Goal: Information Seeking & Learning: Learn about a topic

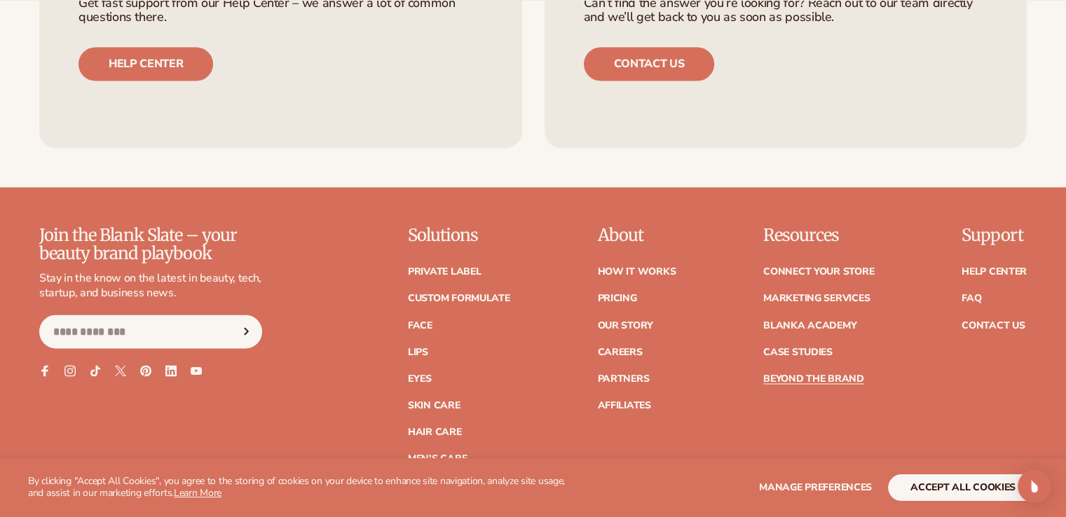
scroll to position [13016, 0]
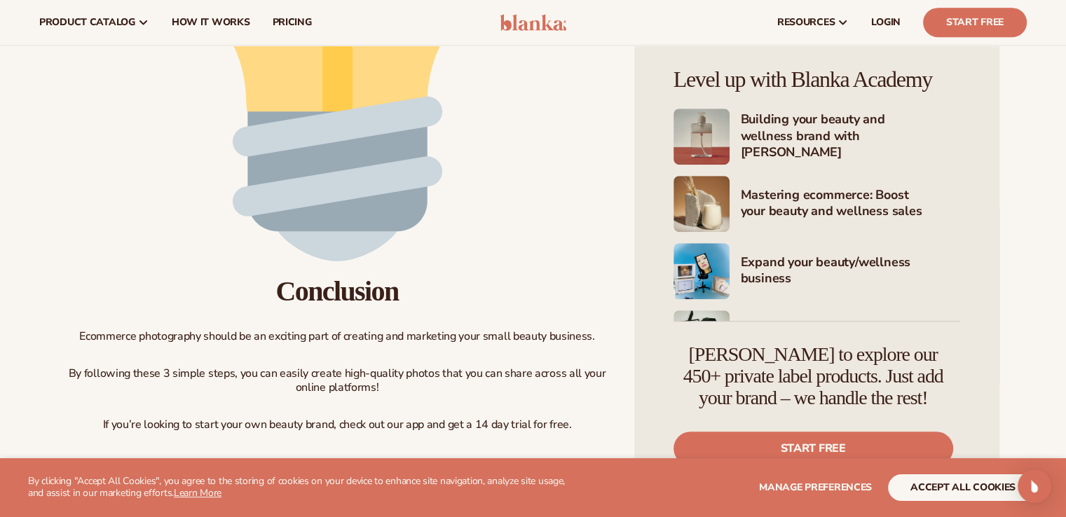
drag, startPoint x: 623, startPoint y: 248, endPoint x: 628, endPoint y: 257, distance: 10.4
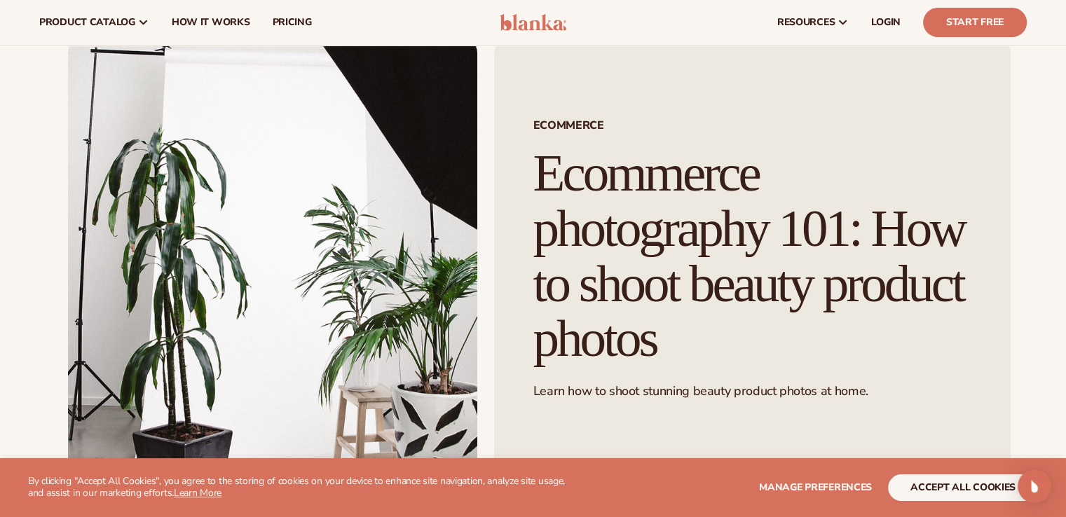
scroll to position [0, 0]
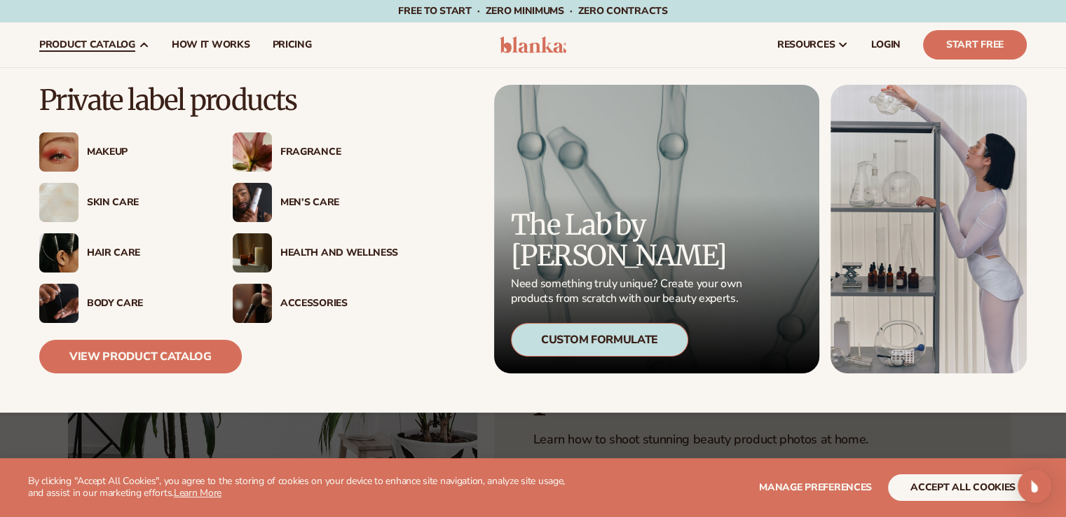
click at [107, 208] on div "Skin Care" at bounding box center [146, 203] width 118 height 12
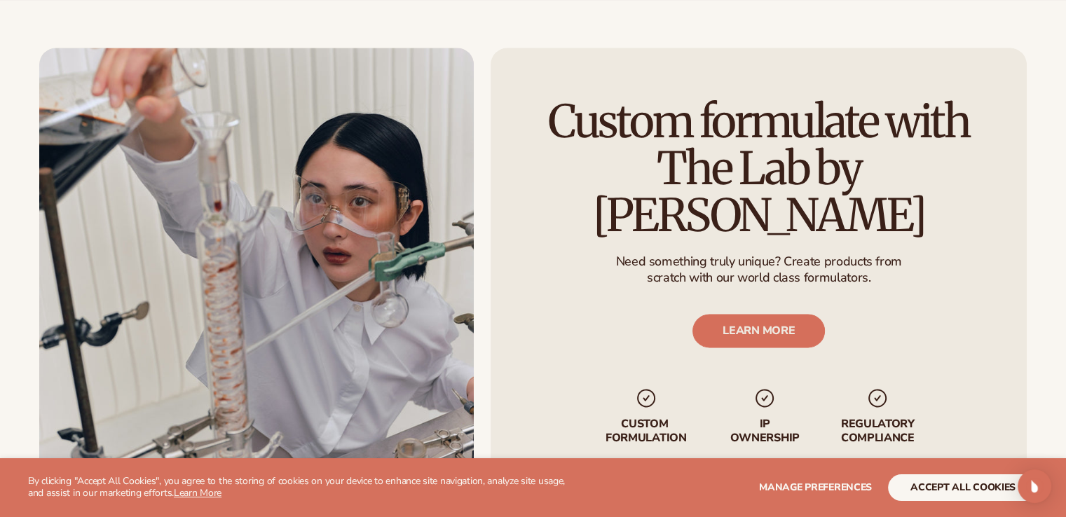
scroll to position [1714, 0]
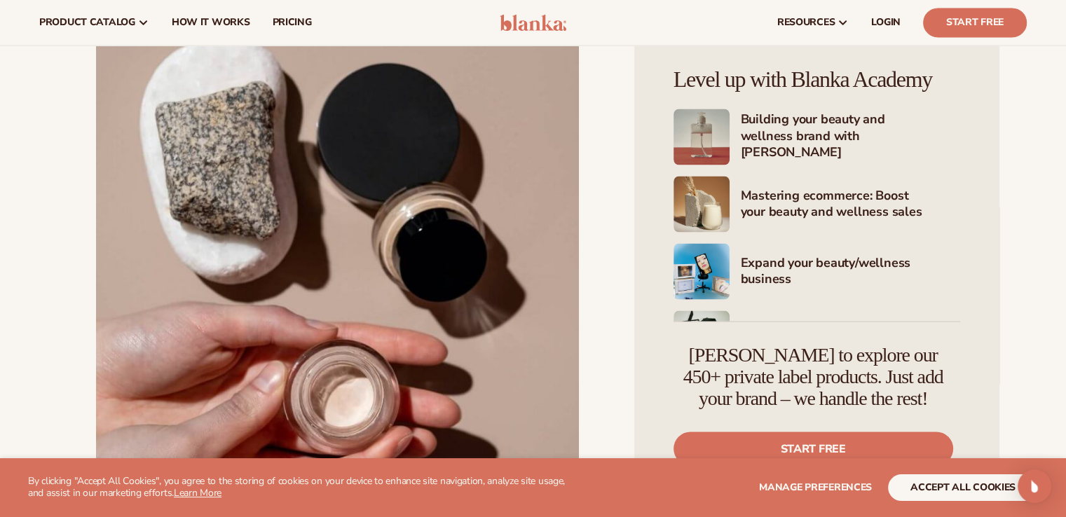
scroll to position [2454, 0]
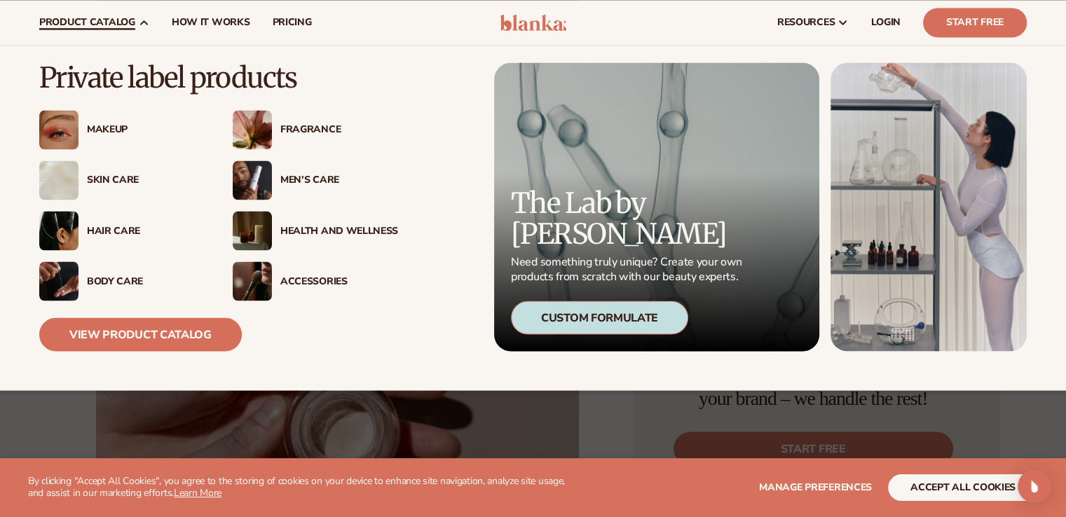
click at [109, 169] on div "Skin Care" at bounding box center [121, 180] width 165 height 39
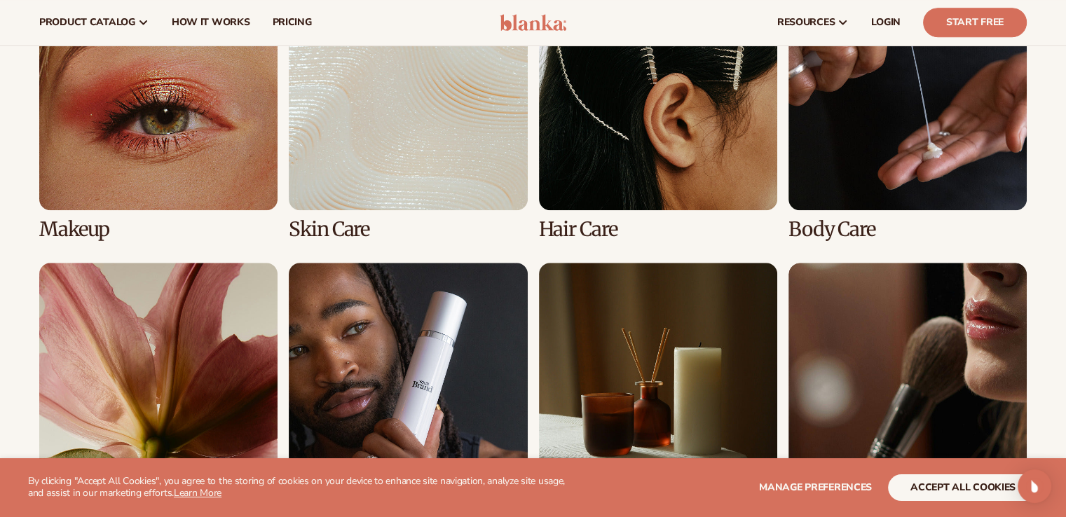
scroll to position [1023, 0]
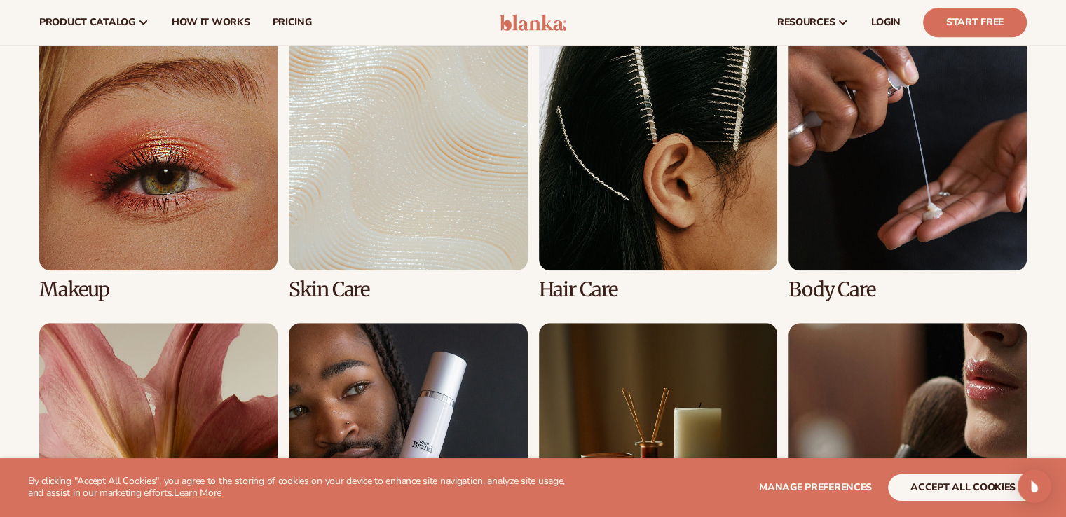
click at [318, 228] on link "2 / 8" at bounding box center [408, 166] width 238 height 269
click at [324, 211] on link "2 / 8" at bounding box center [408, 166] width 238 height 269
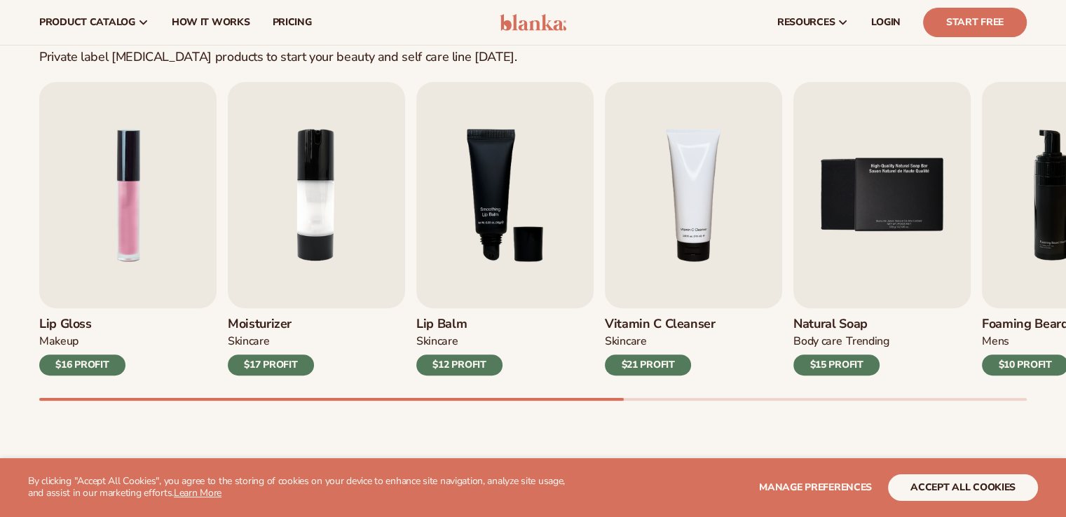
scroll to position [421, 0]
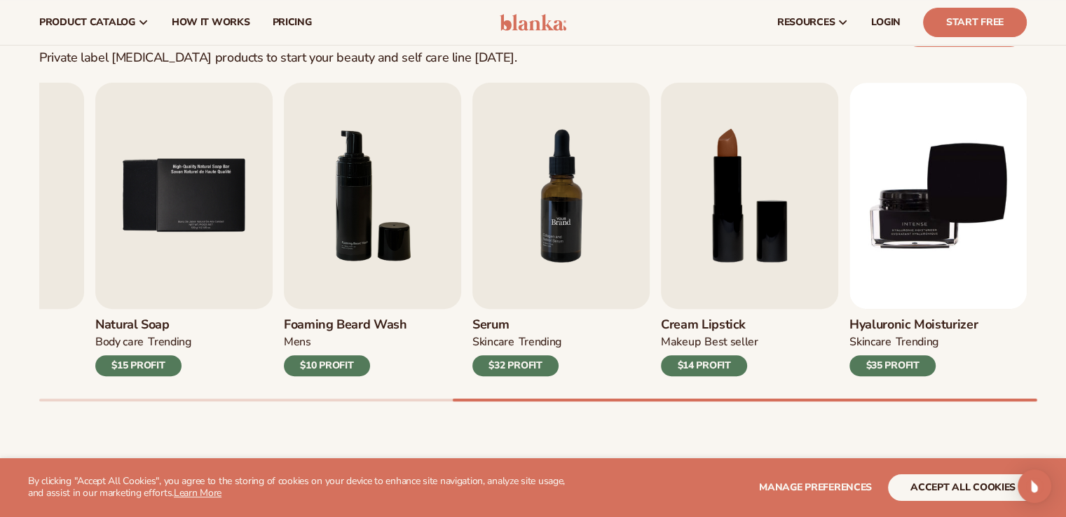
click at [504, 281] on img "7 / 9" at bounding box center [561, 196] width 177 height 226
click at [543, 191] on img "7 / 9" at bounding box center [561, 196] width 177 height 226
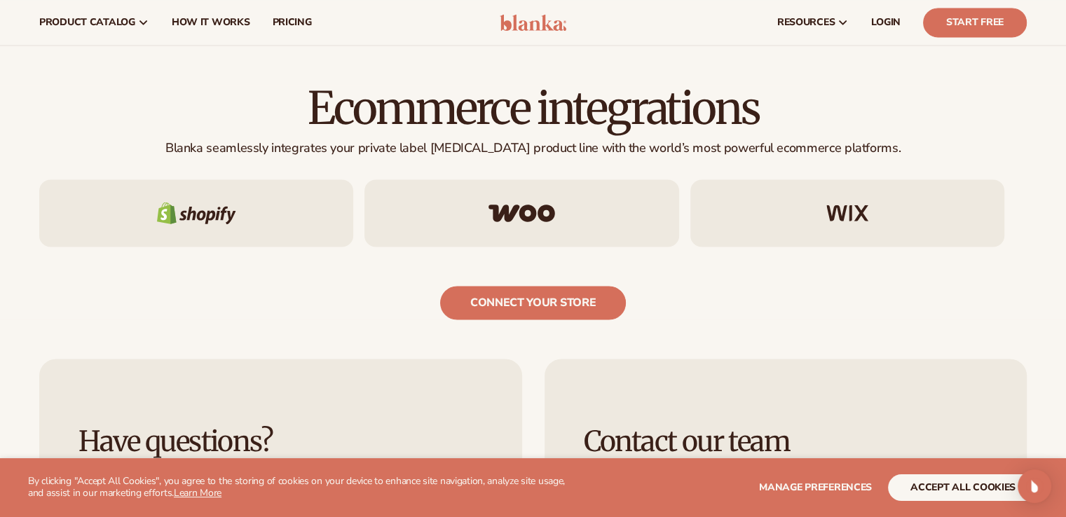
scroll to position [2104, 0]
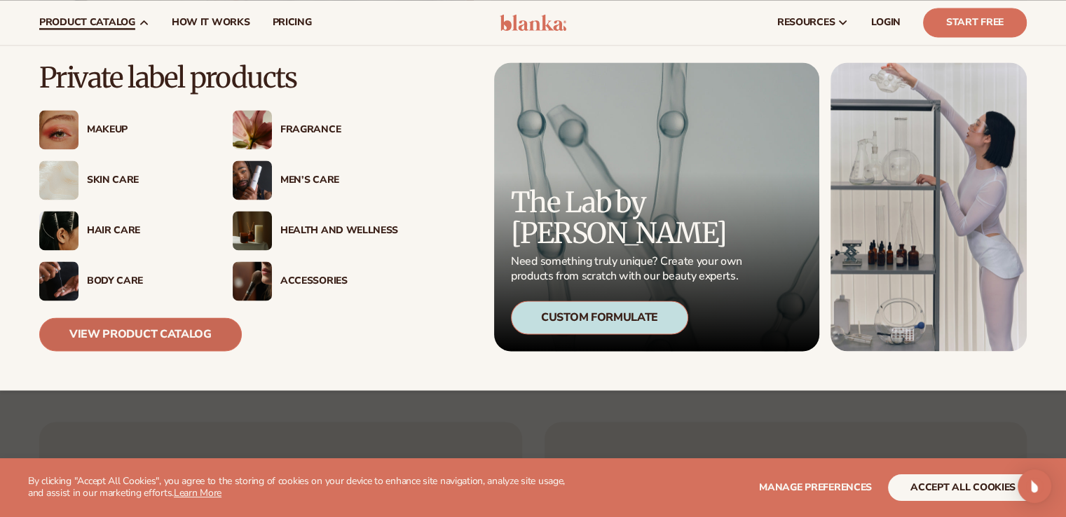
click at [141, 338] on link "View Product Catalog" at bounding box center [140, 335] width 203 height 34
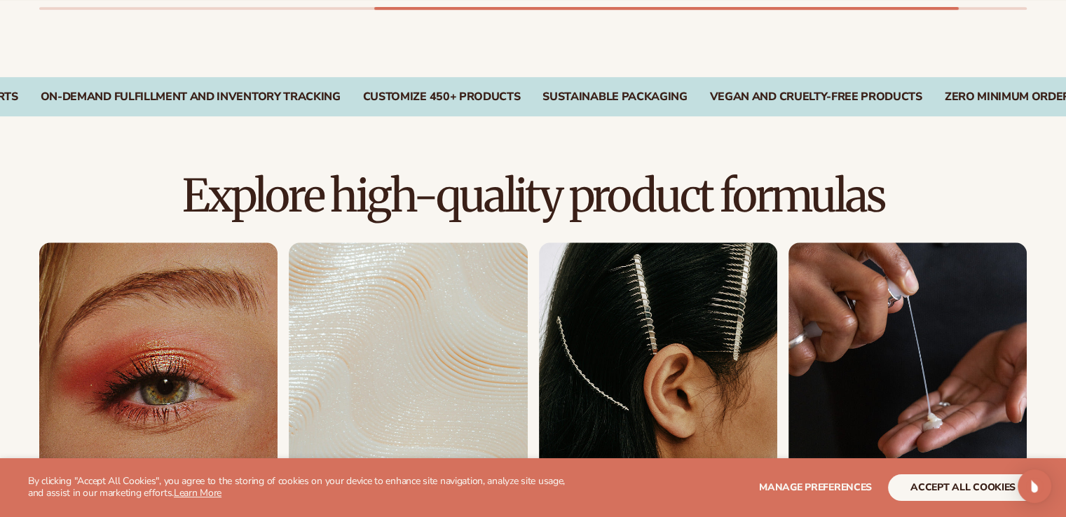
scroll to position [1023, 0]
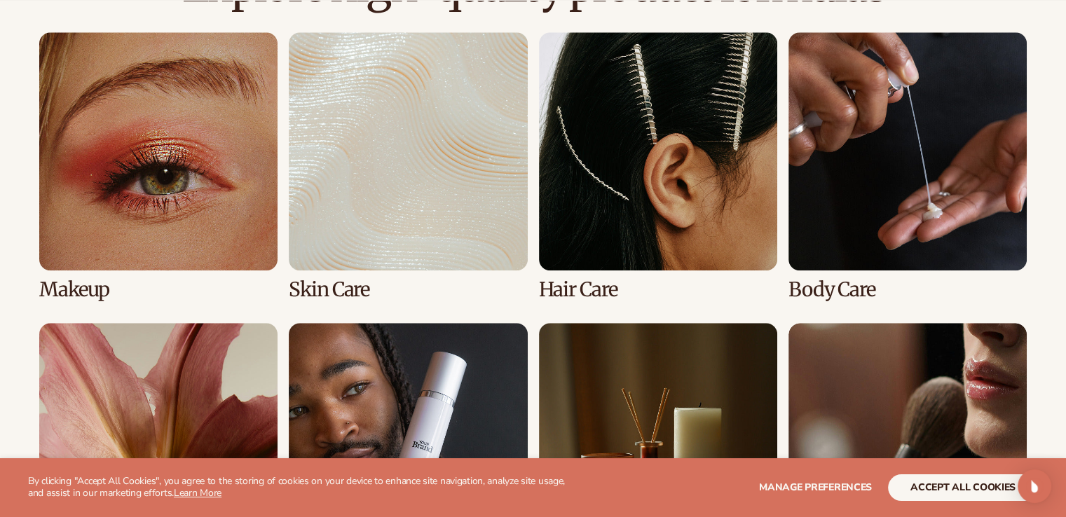
click at [708, 191] on link "3 / 8" at bounding box center [658, 166] width 238 height 269
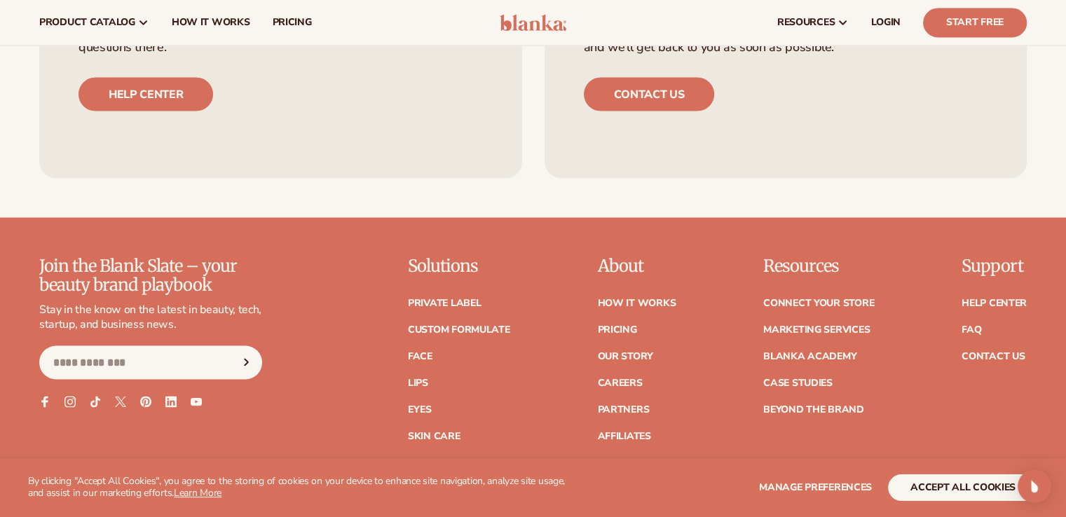
scroll to position [2330, 0]
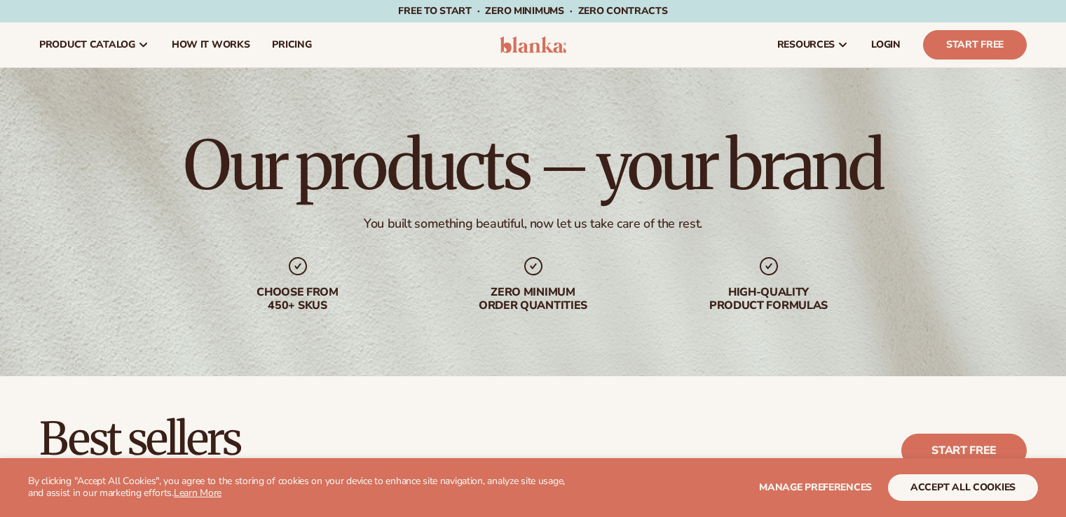
scroll to position [1028, 0]
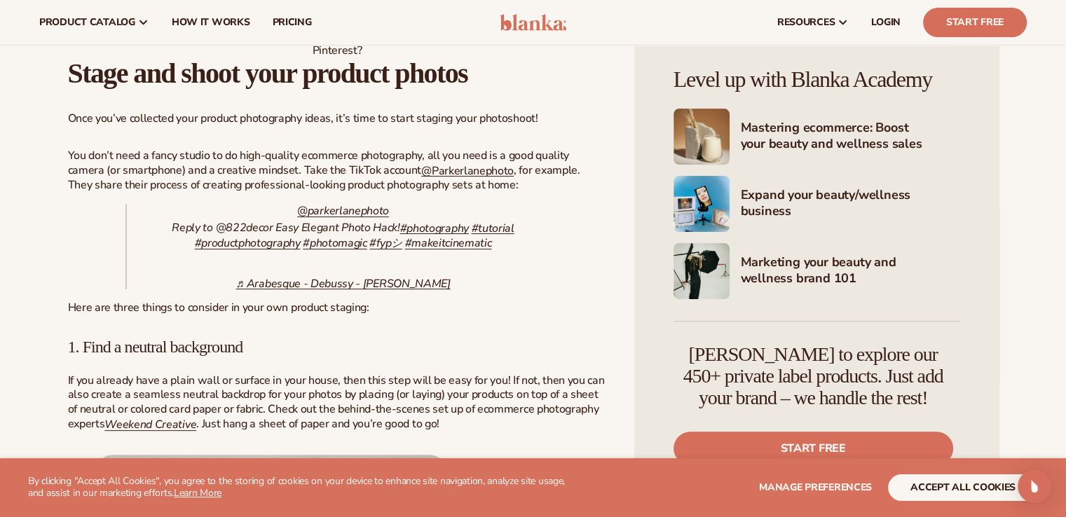
scroll to position [5399, 0]
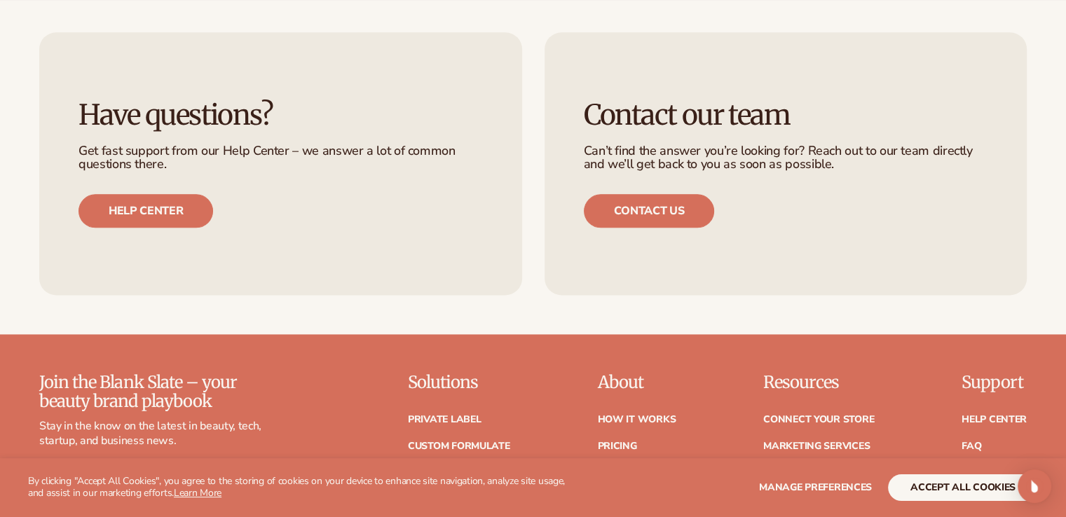
scroll to position [12769, 0]
